Goal: Navigation & Orientation: Find specific page/section

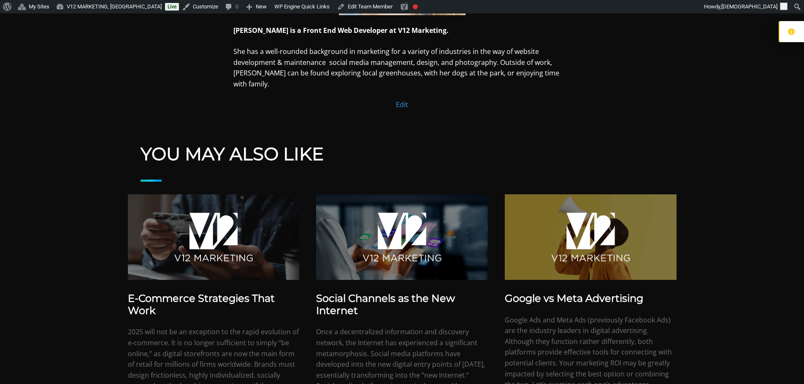
scroll to position [422, 0]
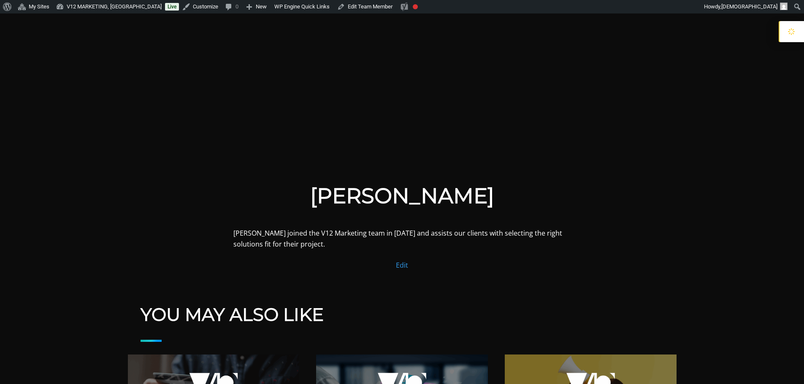
scroll to position [127, 0]
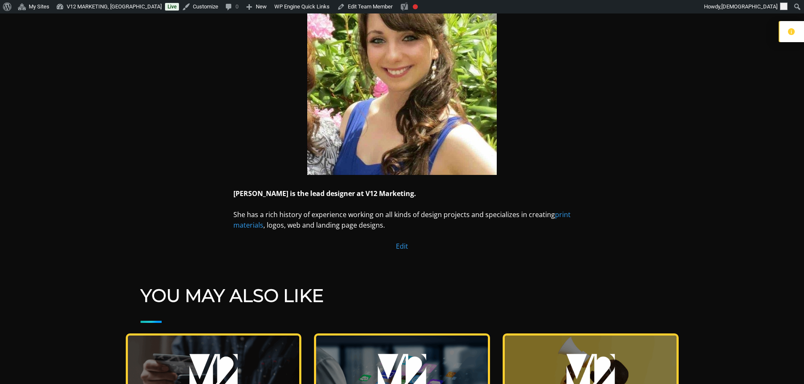
scroll to position [211, 0]
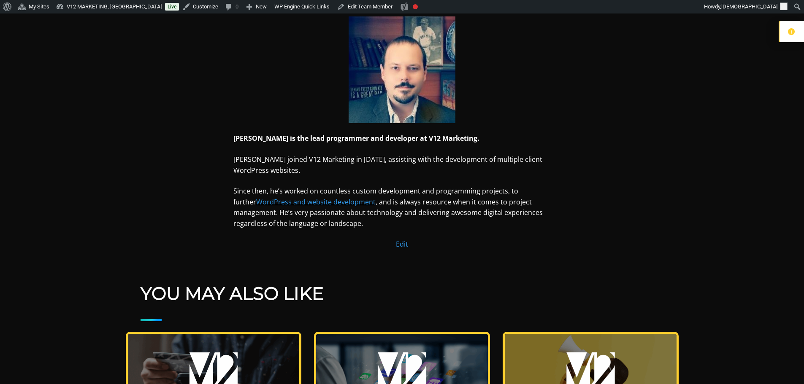
scroll to position [211, 0]
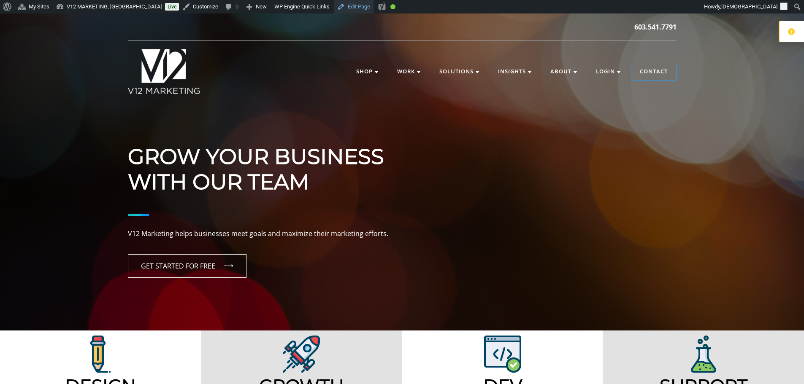
drag, startPoint x: 0, startPoint y: 0, endPoint x: 332, endPoint y: 5, distance: 332.5
click at [334, 5] on link "Edit Page" at bounding box center [354, 6] width 40 height 13
